Goal: Information Seeking & Learning: Learn about a topic

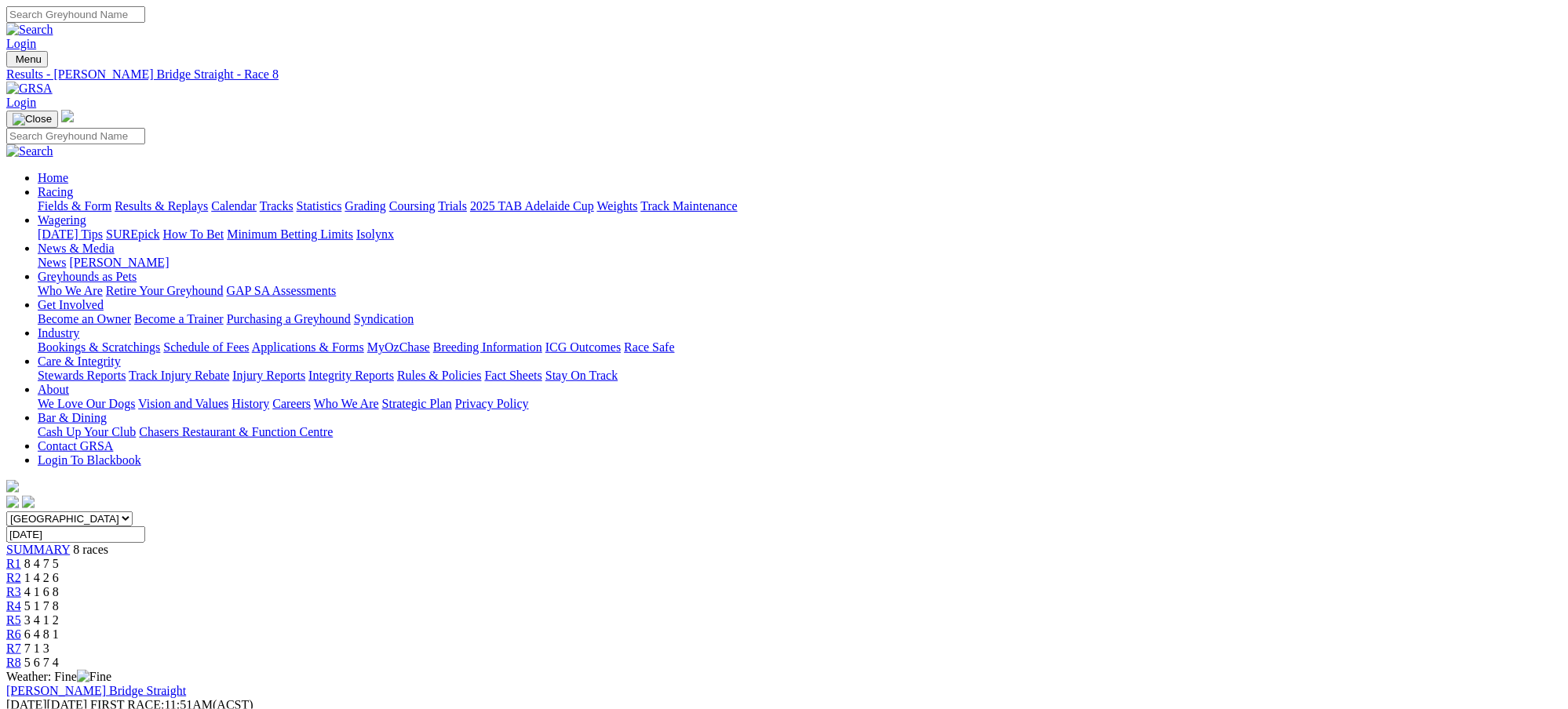
click at [208, 199] on link "Results & Replays" at bounding box center [161, 206] width 93 height 13
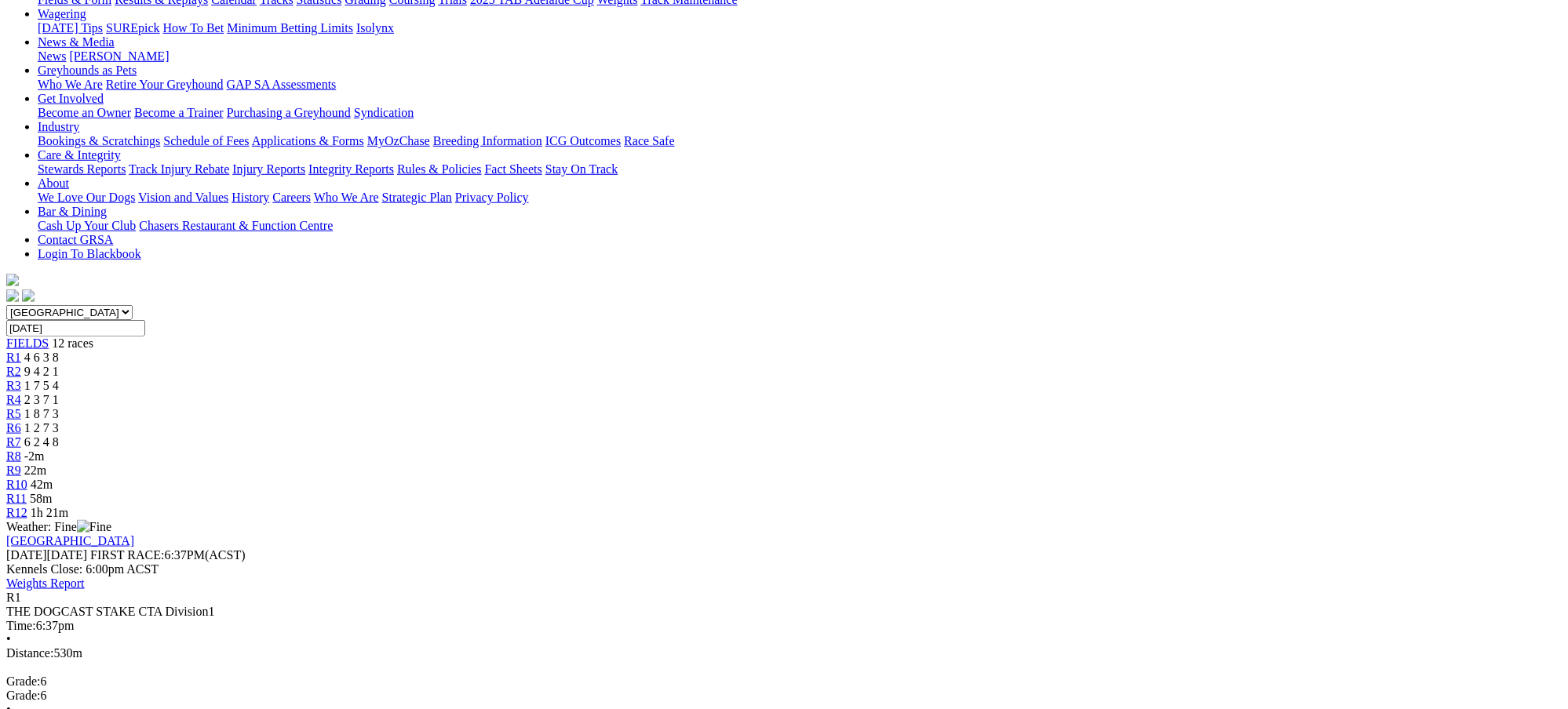
scroll to position [209, 0]
click at [500, 363] on div "R2 9 4 2 1" at bounding box center [784, 370] width 1555 height 14
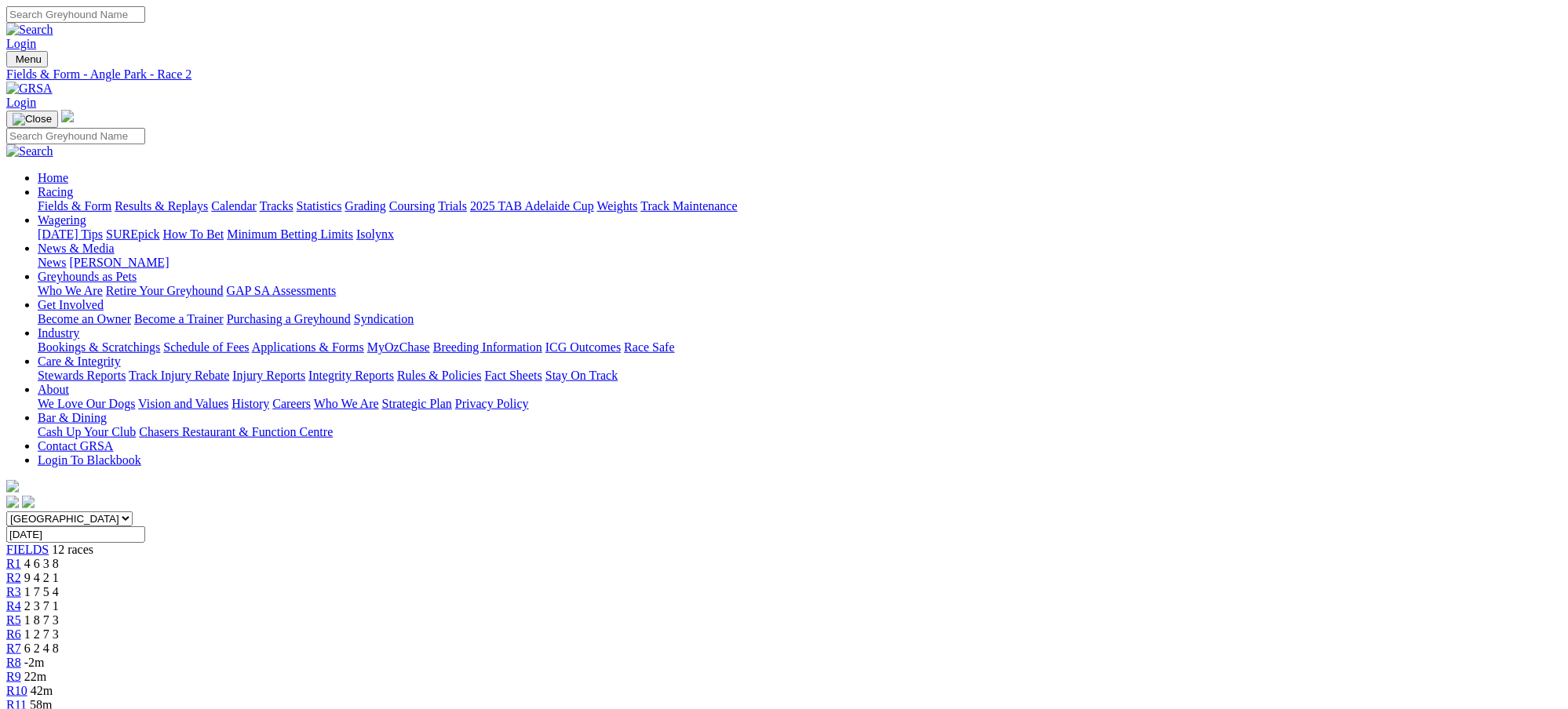
click at [59, 586] on span "1 7 5 4" at bounding box center [41, 592] width 34 height 13
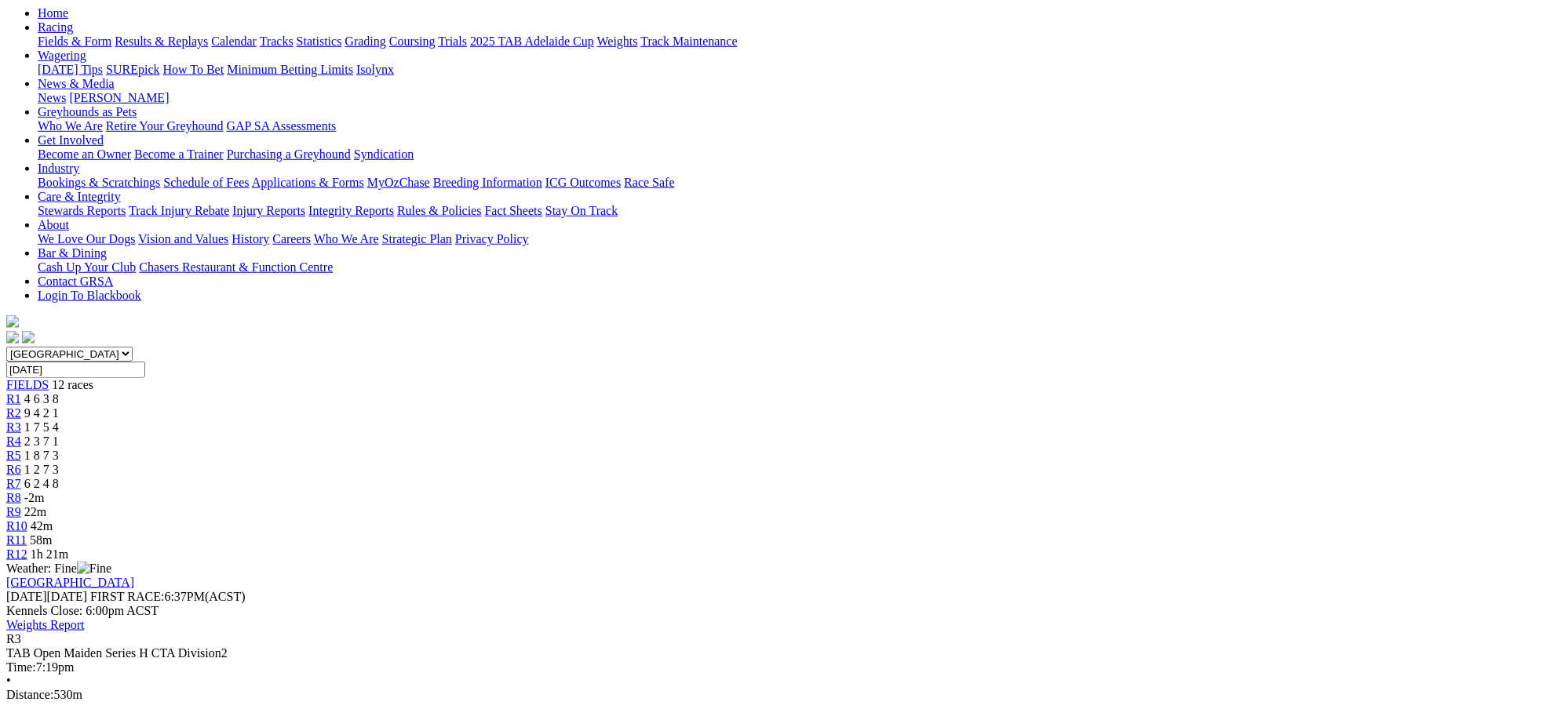
scroll to position [167, 0]
click at [649, 432] on div "R4 2 3 7 1" at bounding box center [784, 439] width 1555 height 14
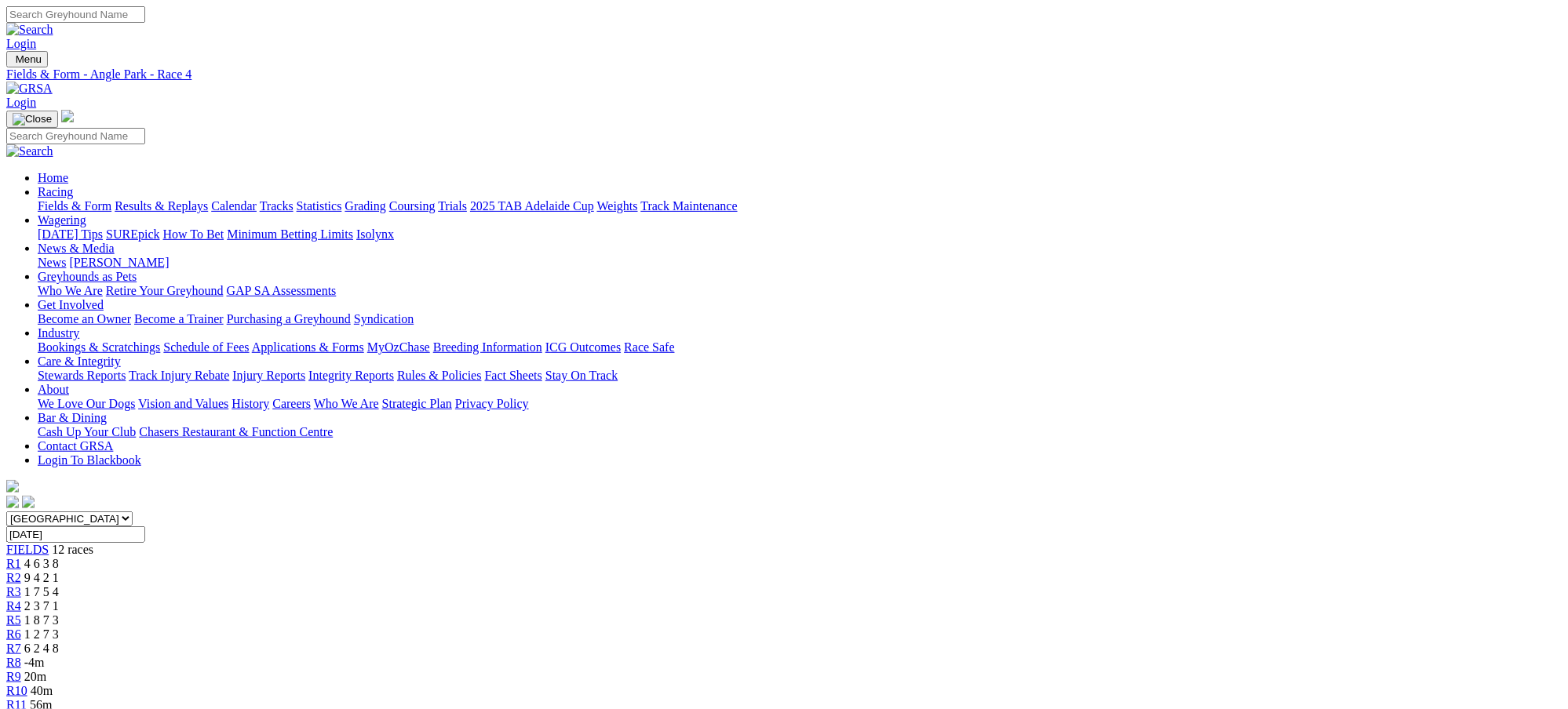
click at [59, 614] on span "1 8 7 3" at bounding box center [41, 621] width 34 height 13
click at [59, 627] on span "1 2 7 3" at bounding box center [41, 634] width 34 height 13
click at [59, 641] on span "6 2 4 8" at bounding box center [41, 648] width 34 height 13
click at [59, 627] on span "1 2 7 3" at bounding box center [41, 634] width 34 height 13
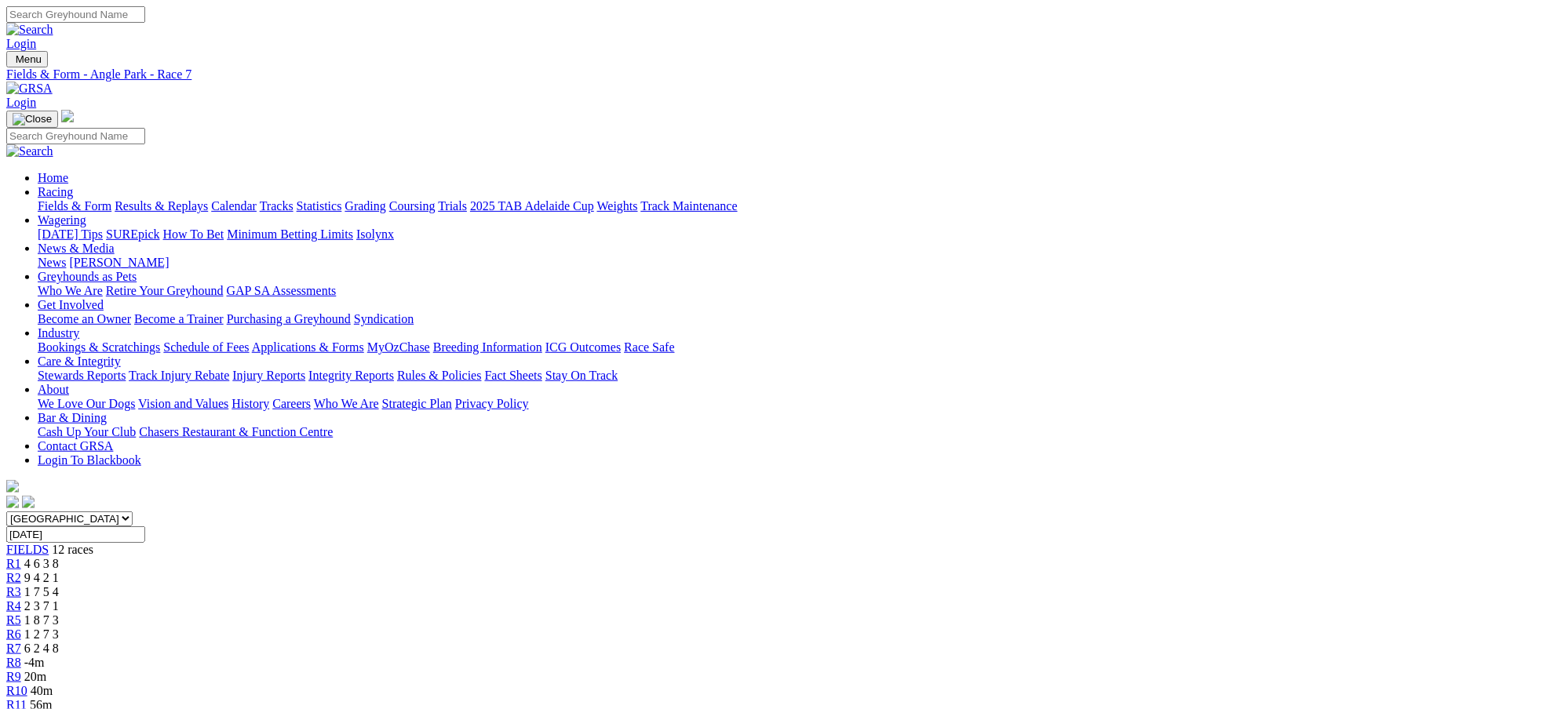
click at [59, 627] on span "1 2 7 3" at bounding box center [41, 634] width 34 height 13
click at [59, 641] on span "6 2 4 8" at bounding box center [41, 648] width 34 height 13
click at [45, 656] on span "-4m" at bounding box center [34, 662] width 20 height 13
